Goal: Task Accomplishment & Management: Use online tool/utility

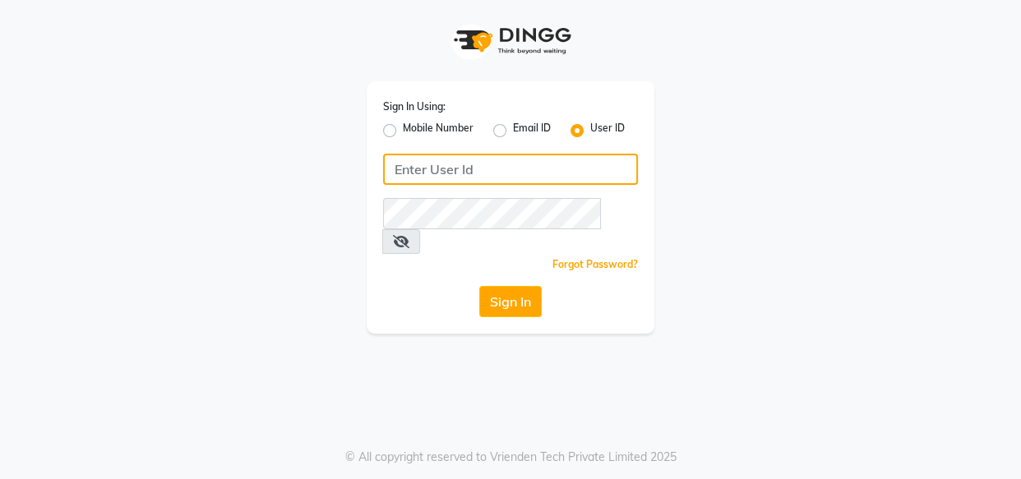
click at [549, 164] on input "Username" at bounding box center [510, 169] width 255 height 31
type input "R"
click at [549, 164] on input "Username" at bounding box center [510, 169] width 255 height 31
click at [394, 168] on input "Username" at bounding box center [510, 169] width 255 height 31
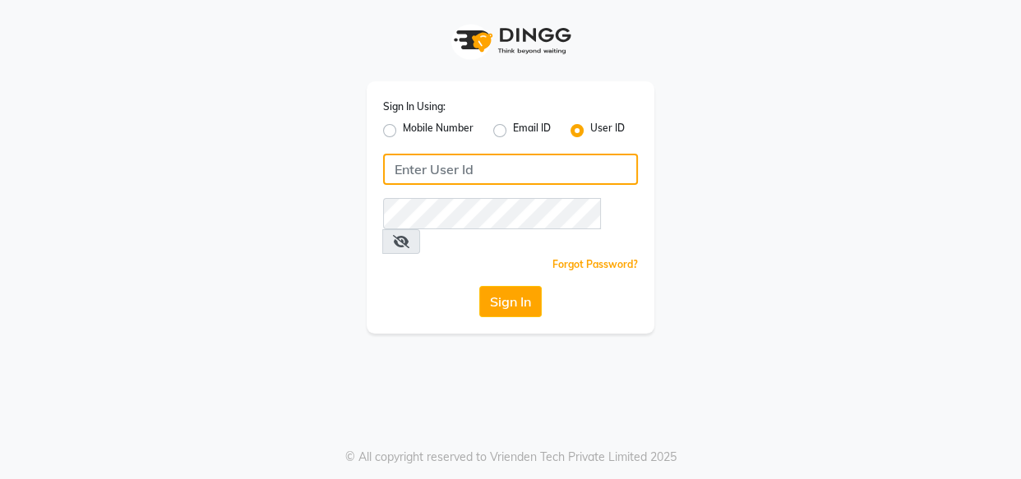
click at [394, 168] on input "Username" at bounding box center [510, 169] width 255 height 31
type input "Riovi"
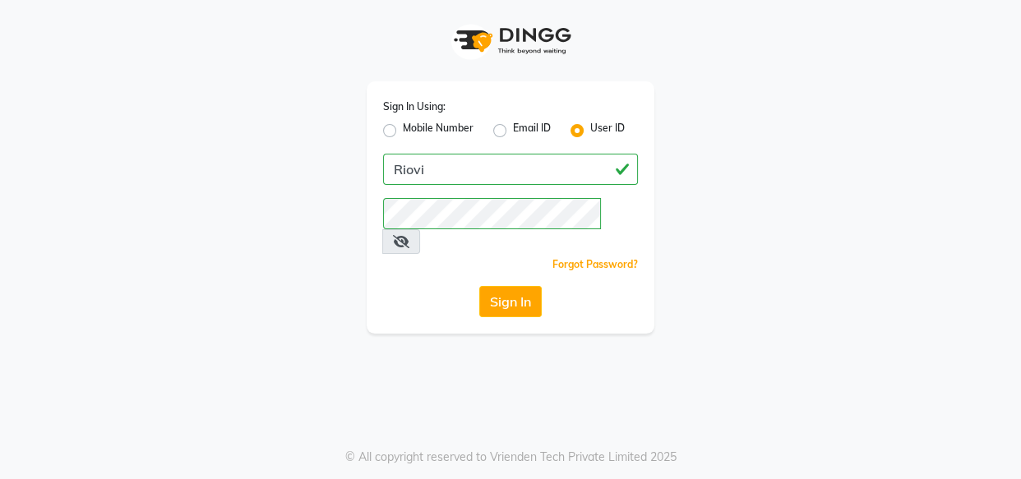
click at [409, 235] on icon at bounding box center [401, 241] width 16 height 13
click at [526, 286] on button "Sign In" at bounding box center [510, 301] width 62 height 31
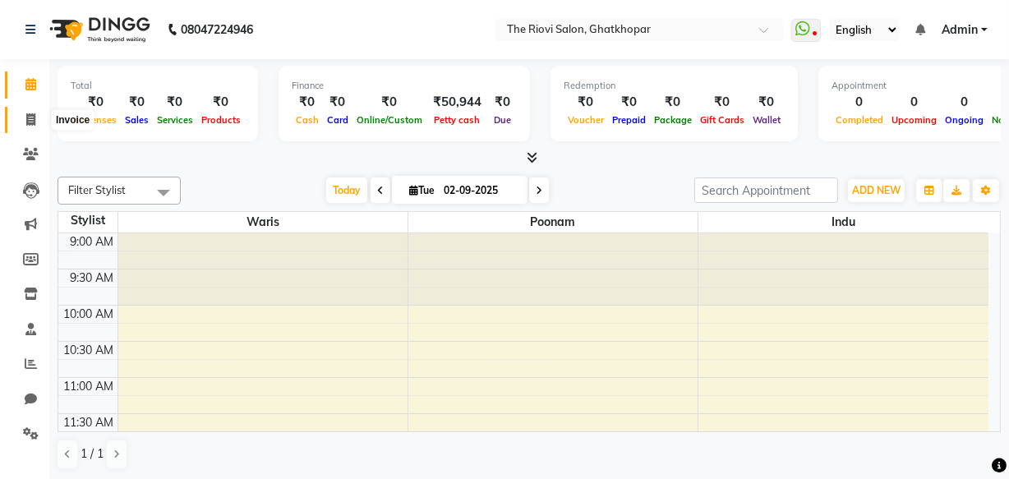
click at [31, 121] on icon at bounding box center [30, 119] width 9 height 12
select select "8568"
select select "service"
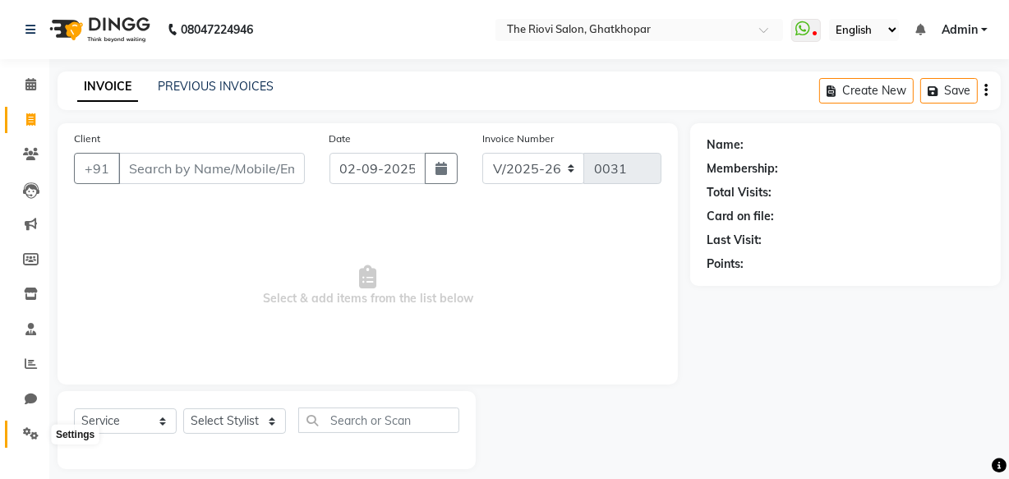
scroll to position [16, 0]
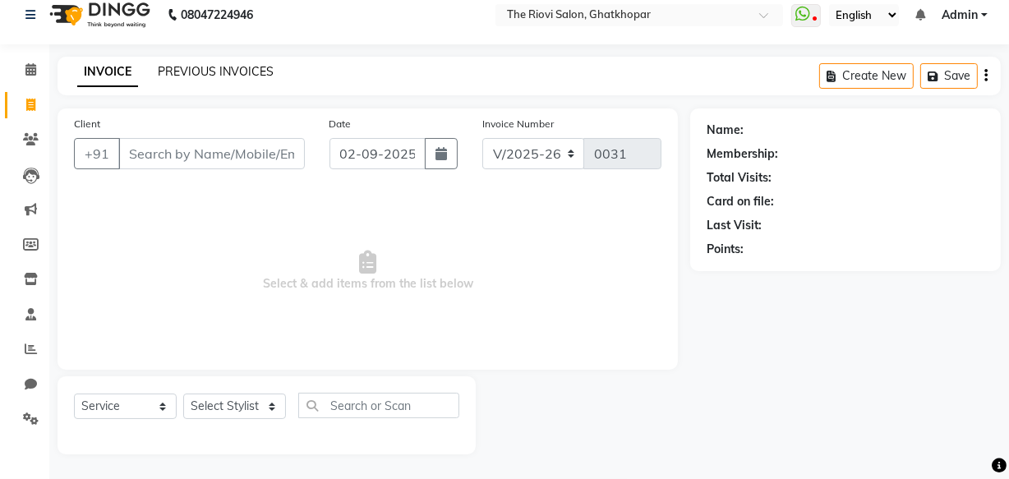
click at [226, 76] on link "PREVIOUS INVOICES" at bounding box center [216, 71] width 116 height 15
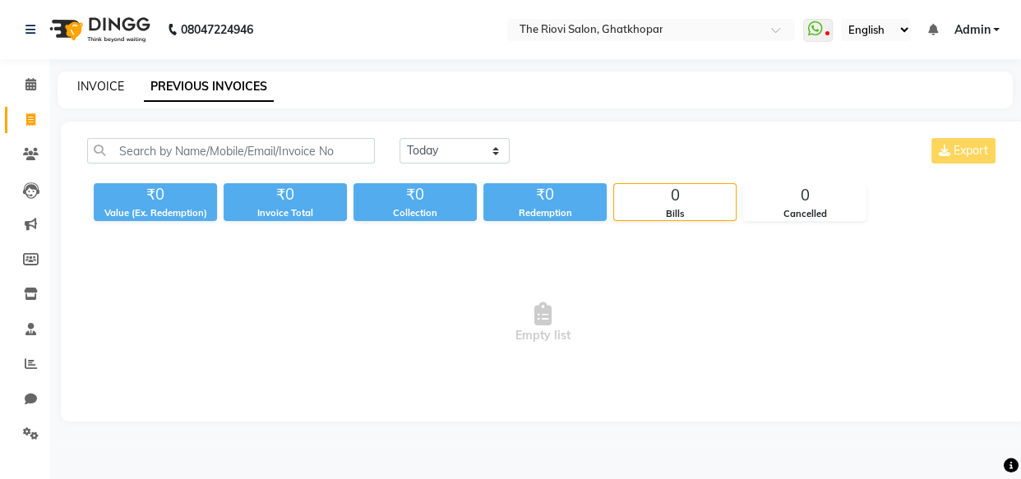
click at [118, 84] on link "INVOICE" at bounding box center [100, 86] width 47 height 15
select select "service"
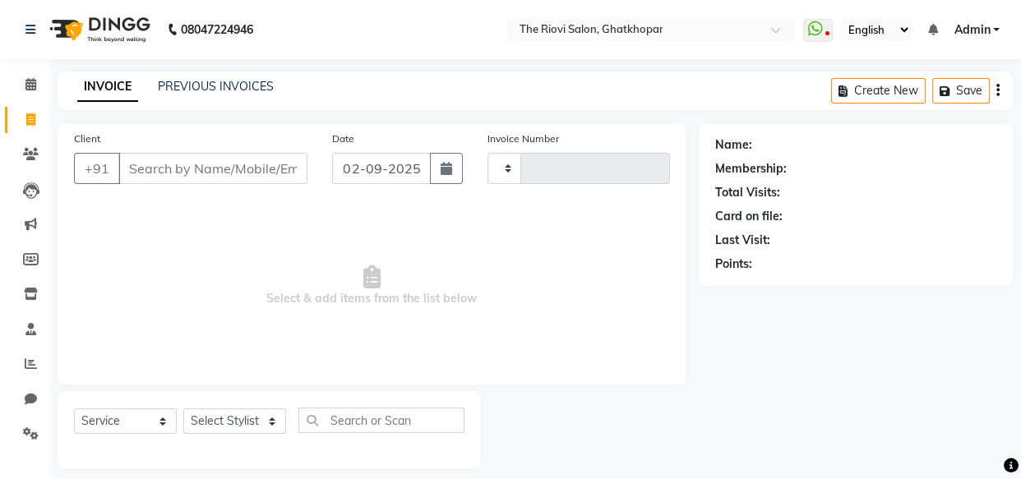
type input "0031"
select select "8568"
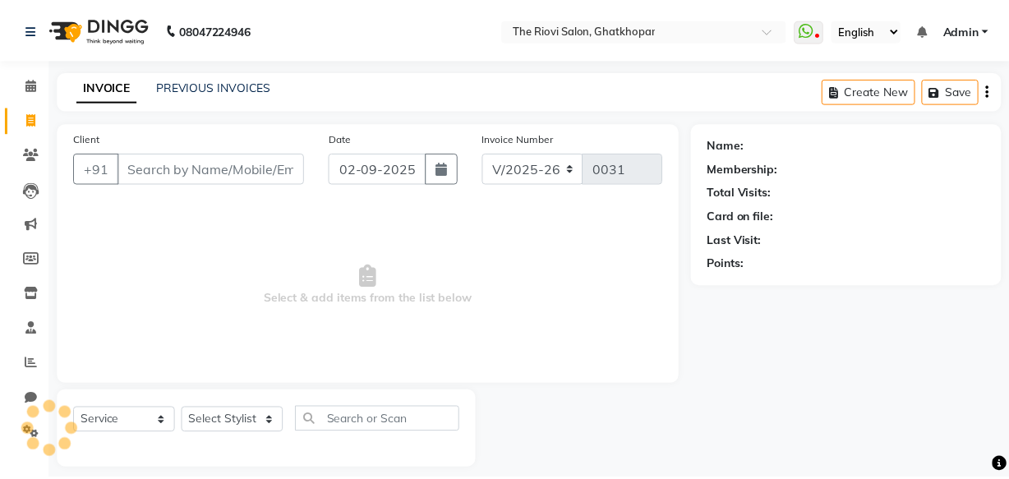
scroll to position [16, 0]
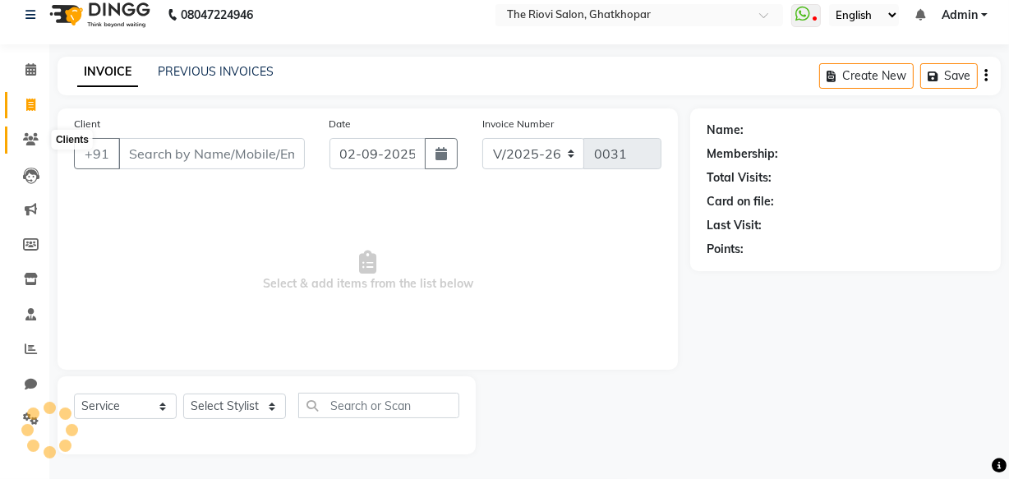
click at [24, 133] on icon at bounding box center [31, 139] width 16 height 12
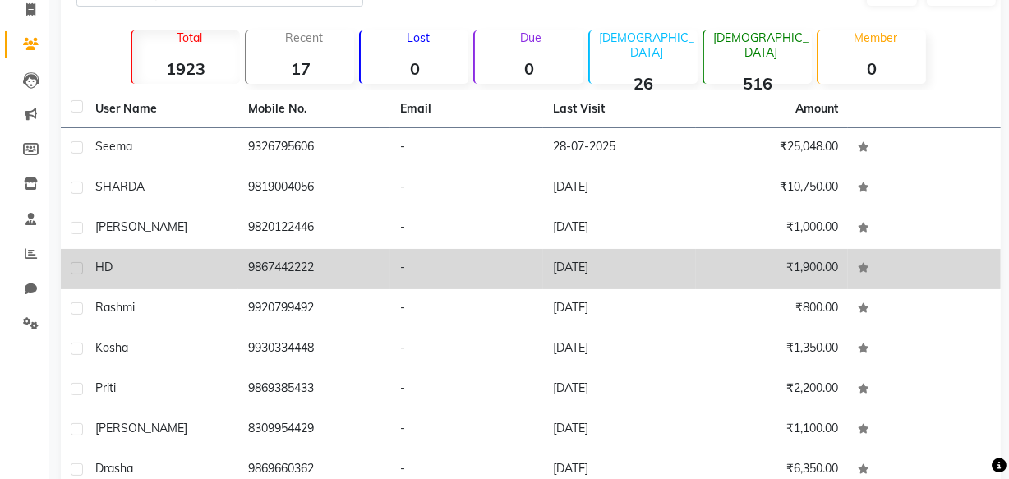
scroll to position [232, 0]
